Goal: Find specific page/section: Find specific page/section

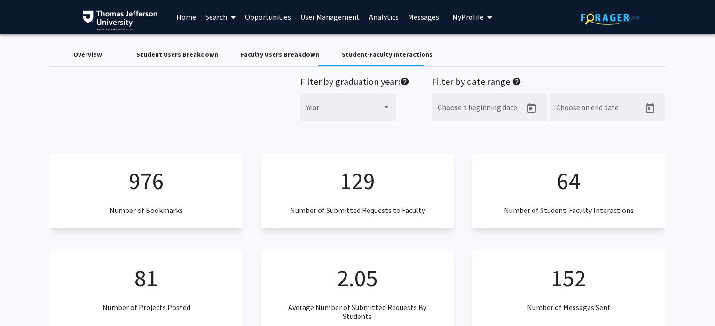
scroll to position [799, 0]
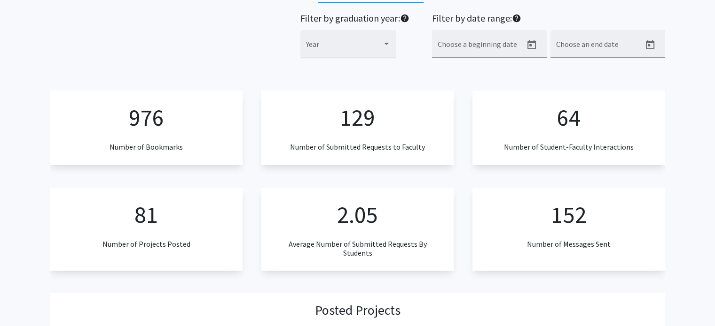
scroll to position [0, 0]
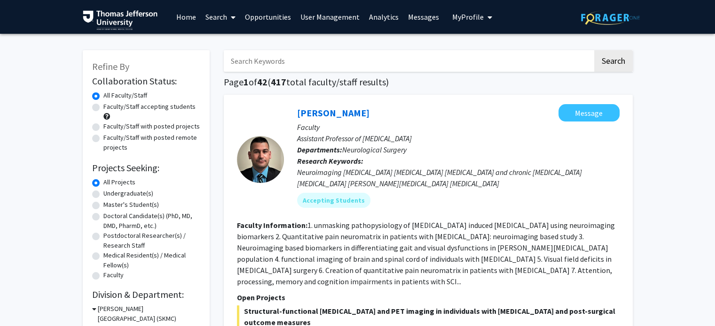
click at [192, 16] on link "Home" at bounding box center [185, 16] width 29 height 33
